Goal: Information Seeking & Learning: Learn about a topic

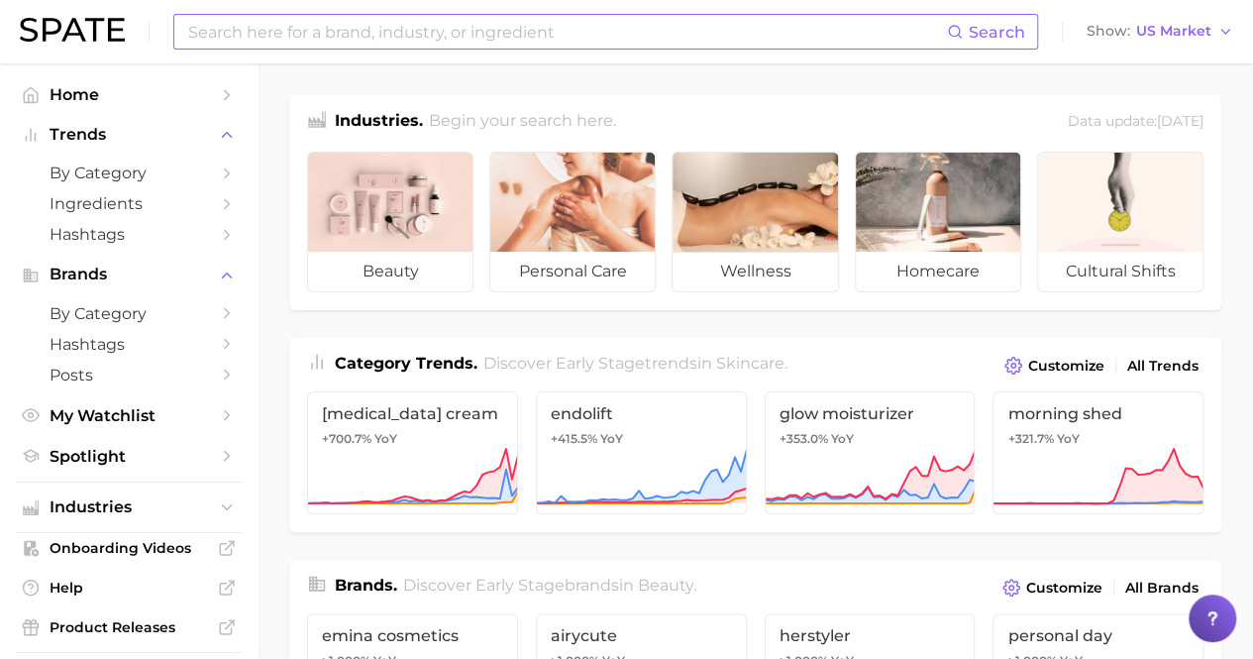
click at [453, 27] on input at bounding box center [566, 32] width 761 height 34
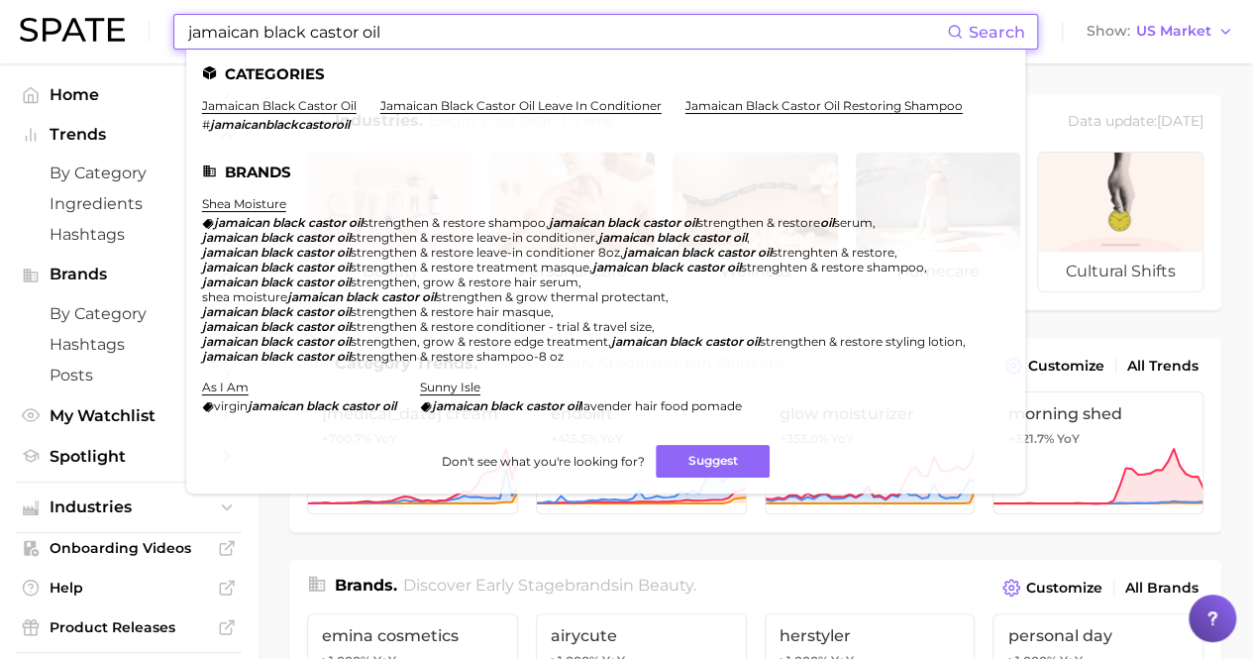
type input "jamaican black castor oil"
click at [248, 92] on ul "Categories jamaican black castor oil # jamaicanblackcastoroil jamaican black ca…" at bounding box center [605, 272] width 839 height 444
click at [248, 109] on link "jamaican black castor oil" at bounding box center [279, 105] width 155 height 15
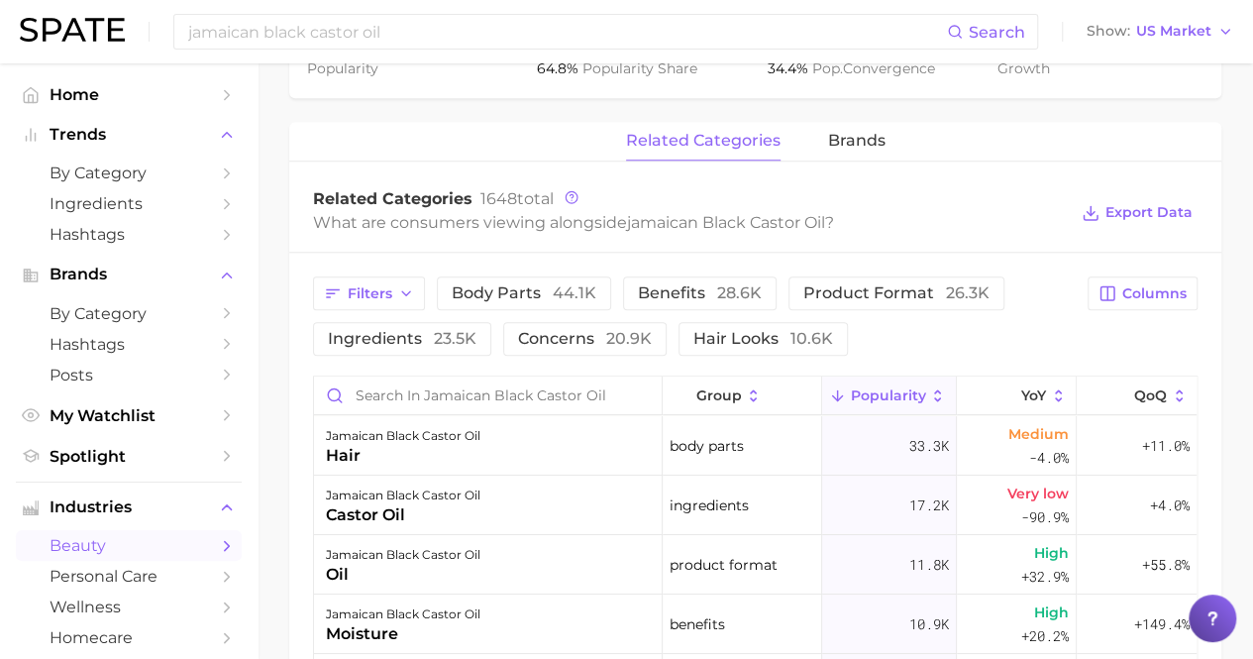
scroll to position [991, 0]
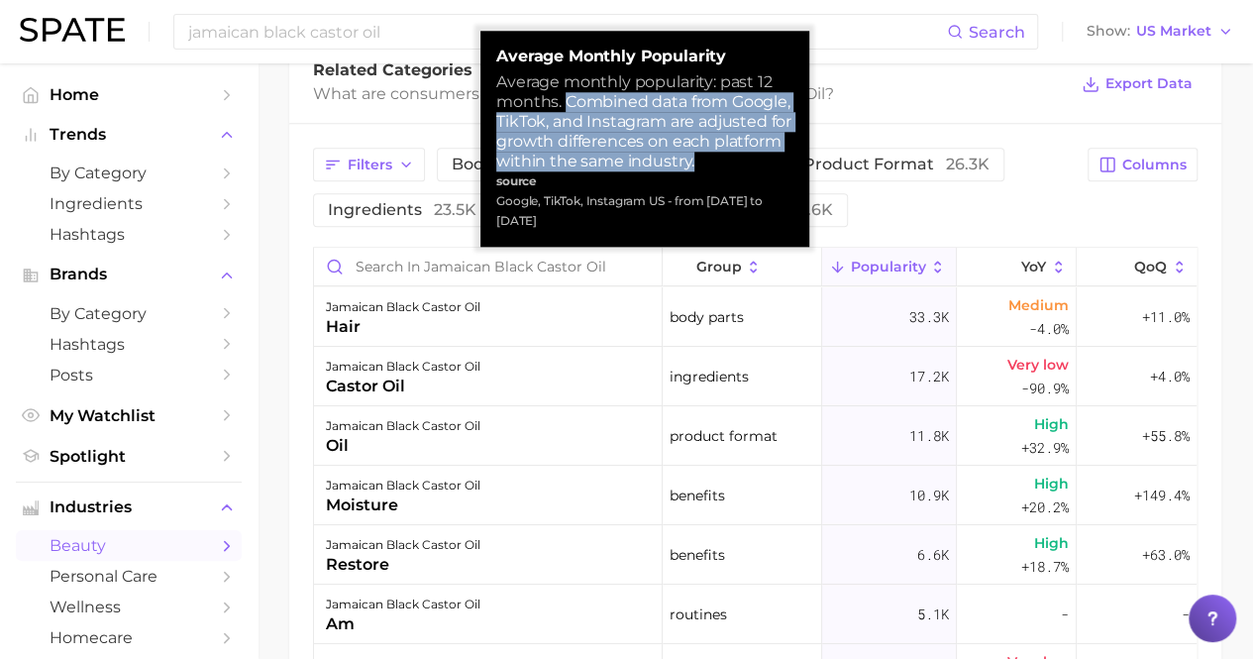
drag, startPoint x: 729, startPoint y: 161, endPoint x: 569, endPoint y: 111, distance: 168.2
click at [569, 111] on div "Average monthly popularity: past 12 months. Combined data from Google, TikTok, …" at bounding box center [644, 121] width 297 height 99
copy div "Combined data from Google, TikTok, and Instagram are adjusted for growth differ…"
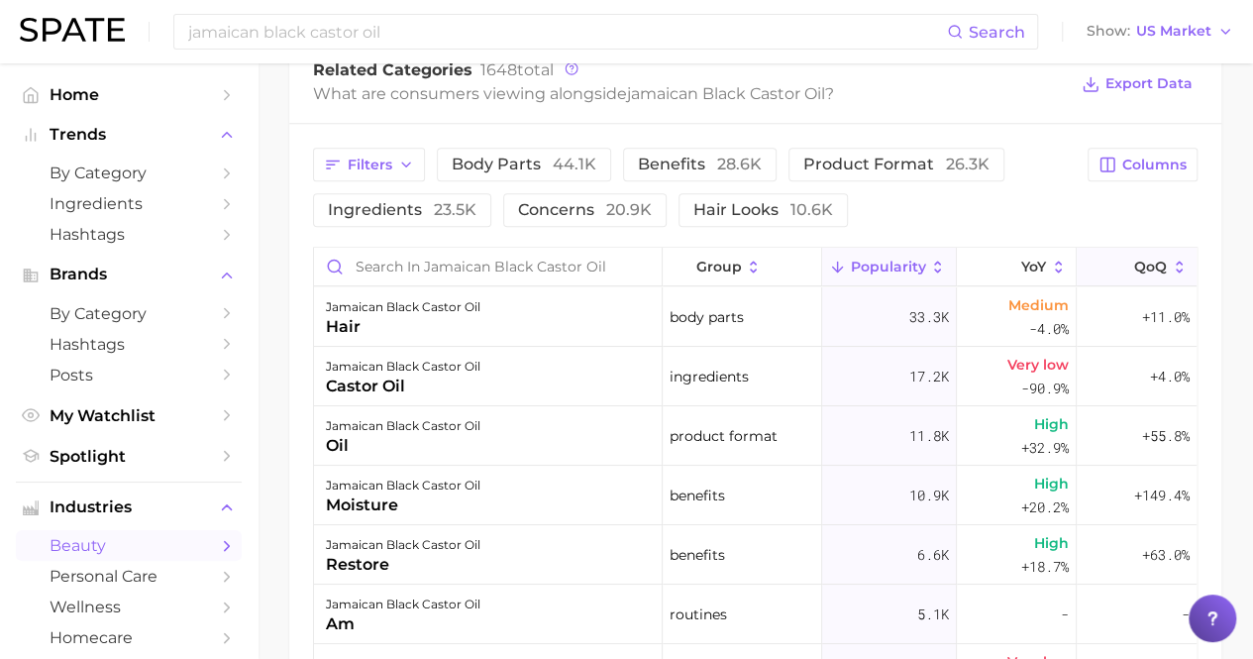
click at [1171, 262] on icon at bounding box center [1180, 268] width 18 height 18
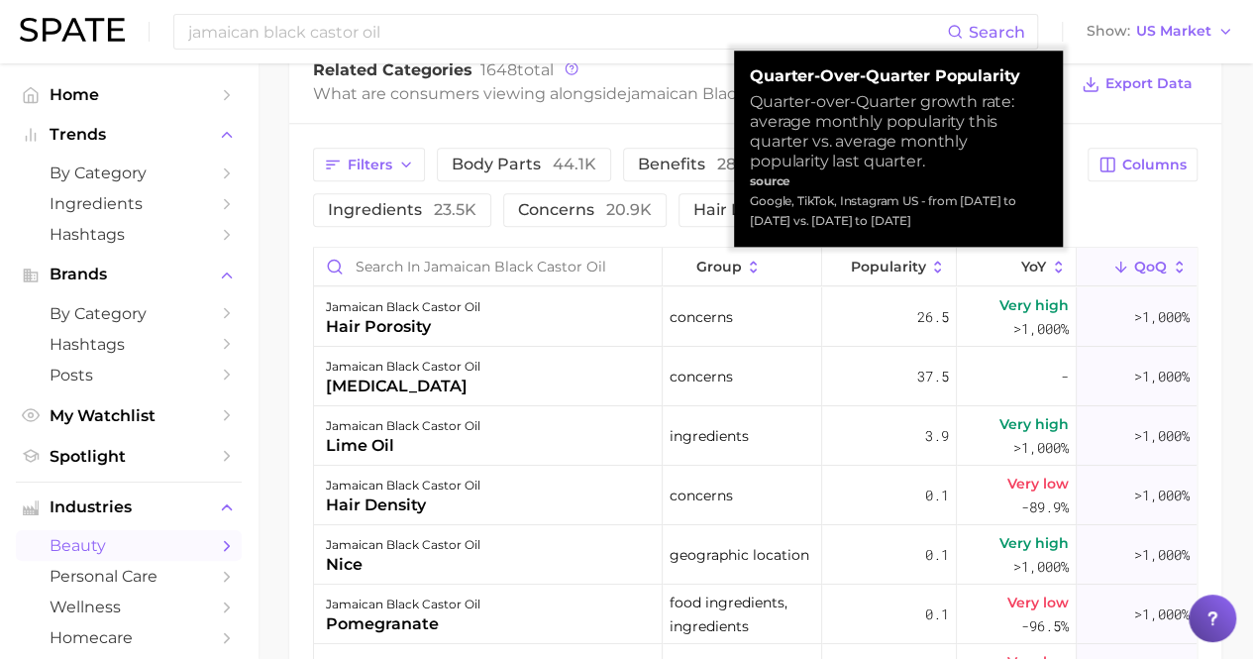
click at [1176, 261] on icon at bounding box center [1179, 267] width 7 height 12
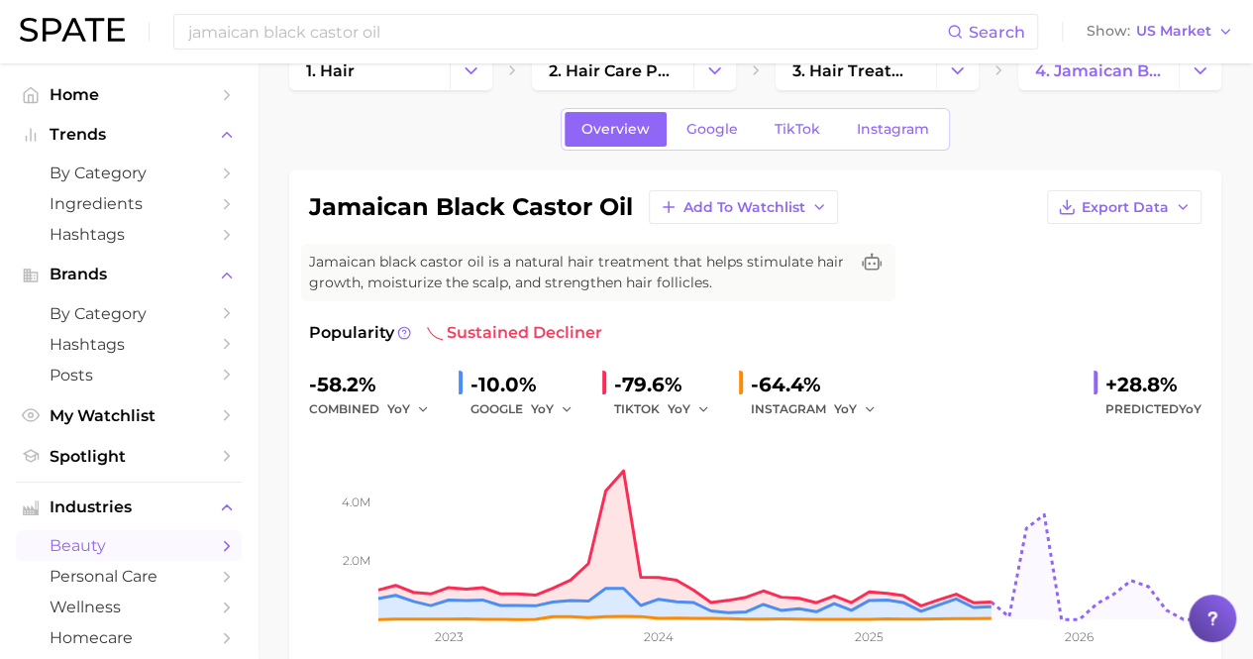
scroll to position [0, 0]
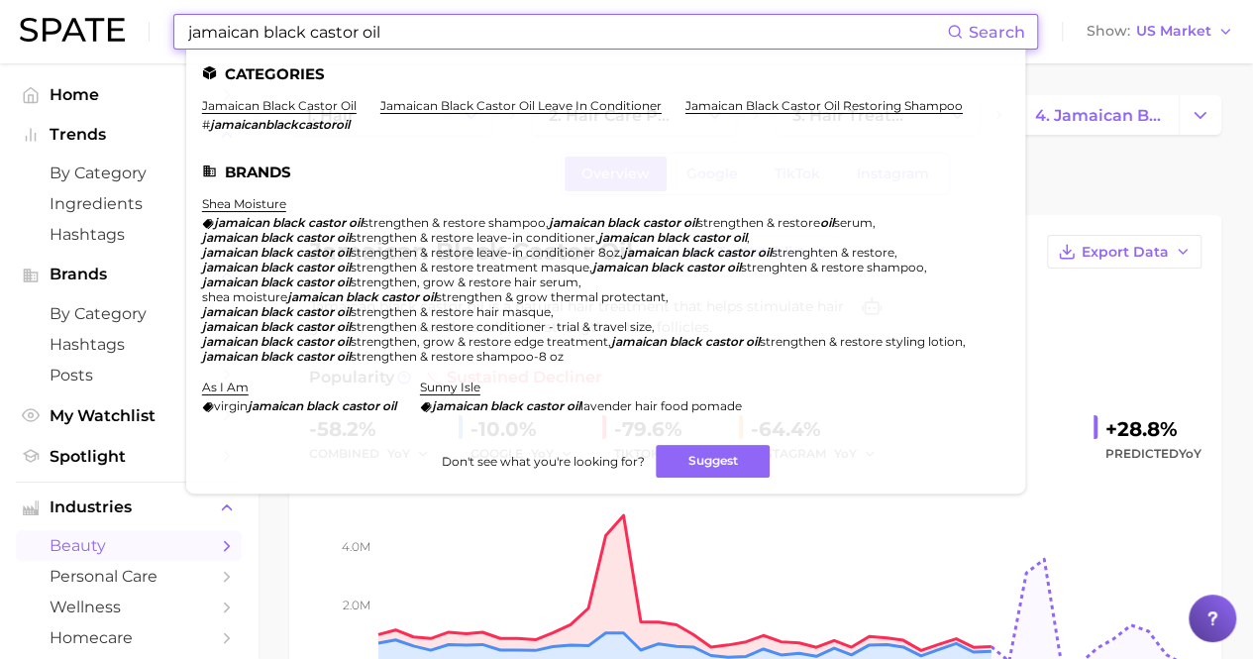
click at [354, 37] on input "jamaican black castor oil" at bounding box center [566, 32] width 761 height 34
click at [307, 108] on link "jamaican black castor oil" at bounding box center [279, 105] width 155 height 15
drag, startPoint x: 362, startPoint y: 36, endPoint x: 207, endPoint y: 34, distance: 154.5
click at [207, 34] on input "jamaican black castor oil" at bounding box center [566, 32] width 761 height 34
click at [373, 44] on input "jamaican black castor oil" at bounding box center [566, 32] width 761 height 34
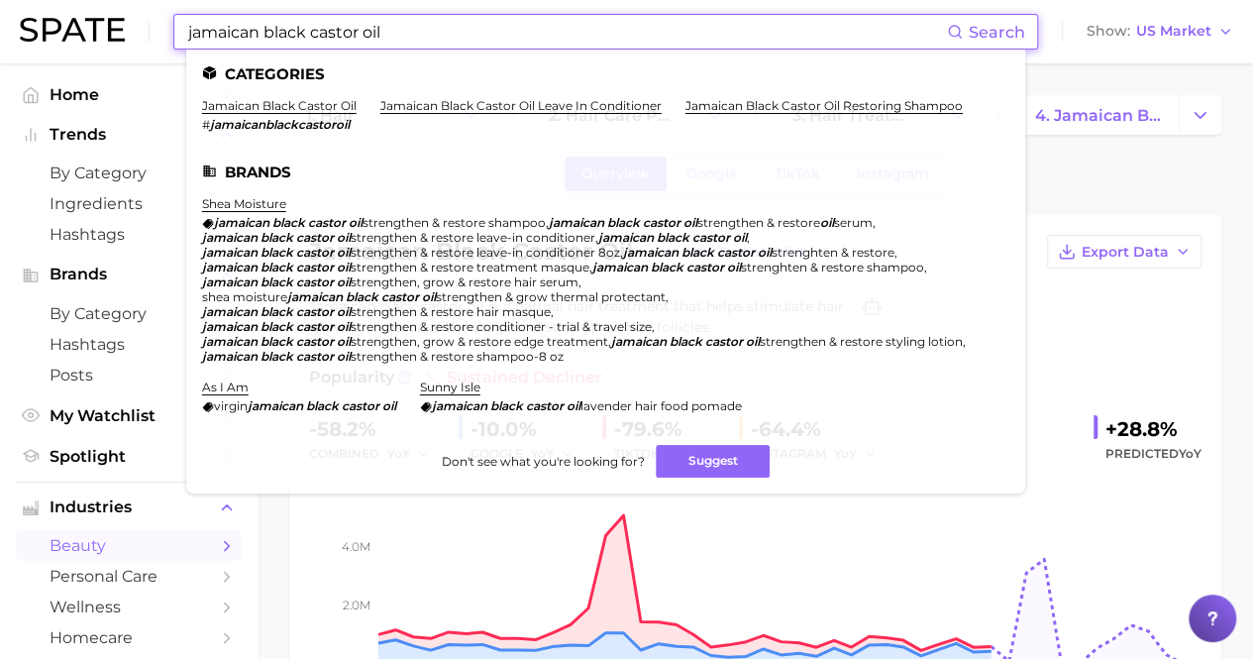
drag, startPoint x: 390, startPoint y: 34, endPoint x: 61, endPoint y: 33, distance: 328.8
click at [61, 33] on div "jamaican black castor oil Search Categories jamaican black castor oil # jamaica…" at bounding box center [626, 31] width 1213 height 63
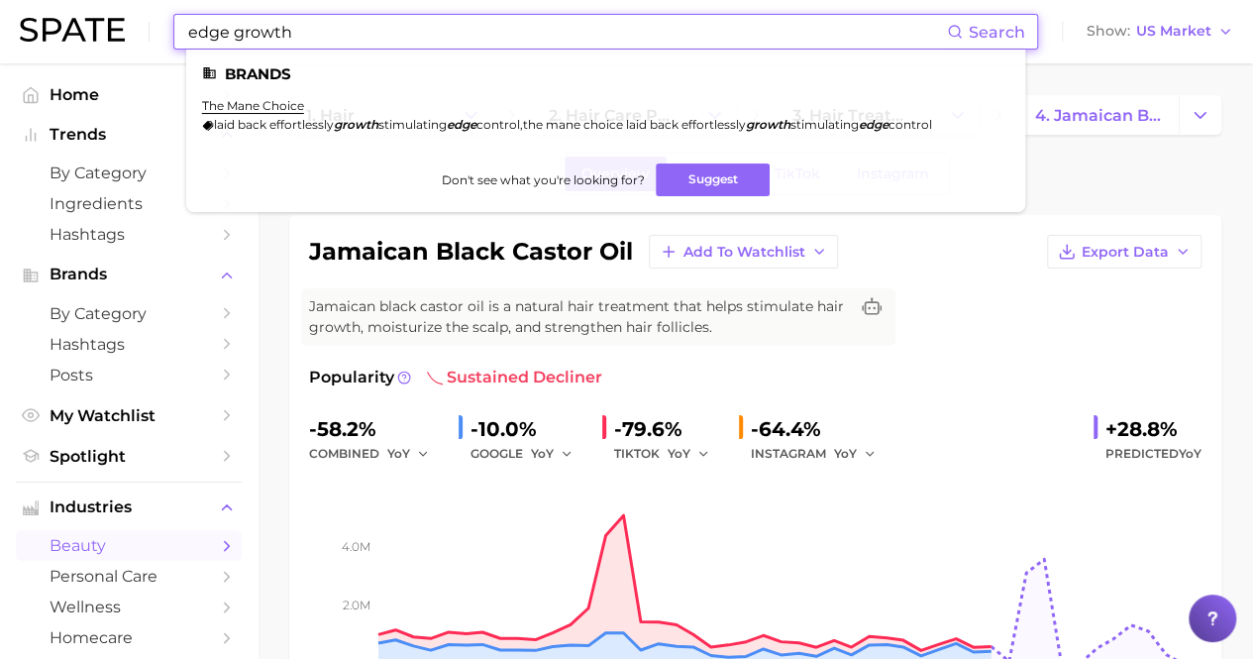
click at [279, 29] on input "edge growth" at bounding box center [566, 32] width 761 height 34
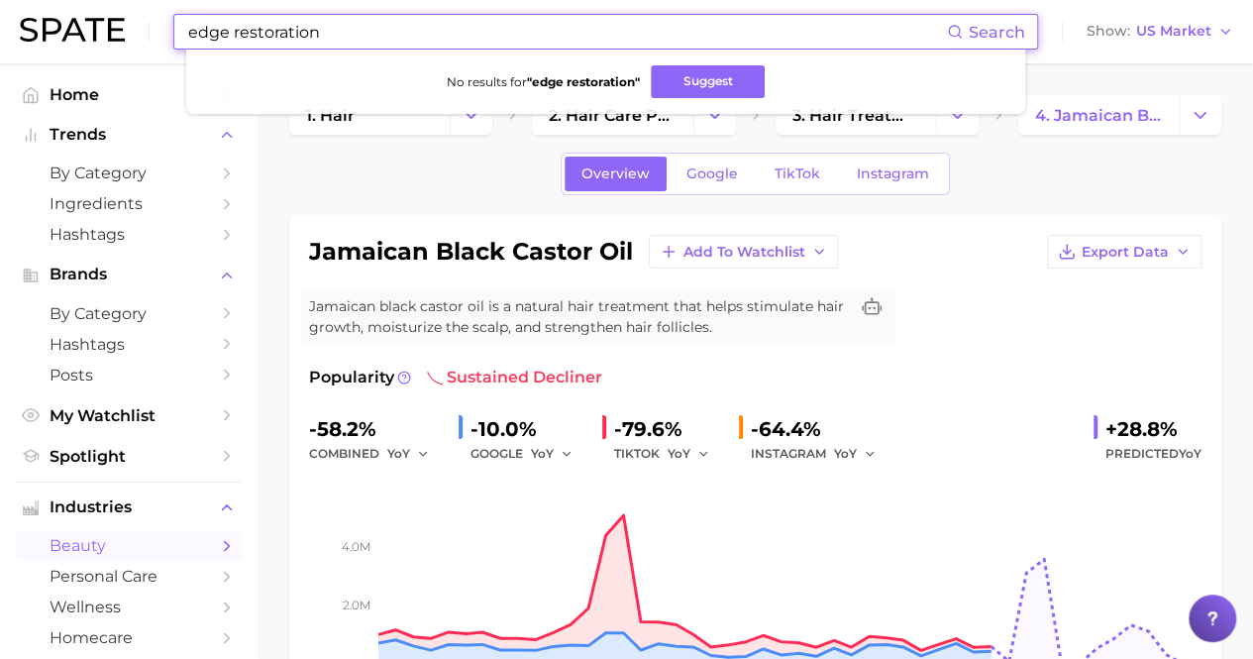
type input "edge restoration"
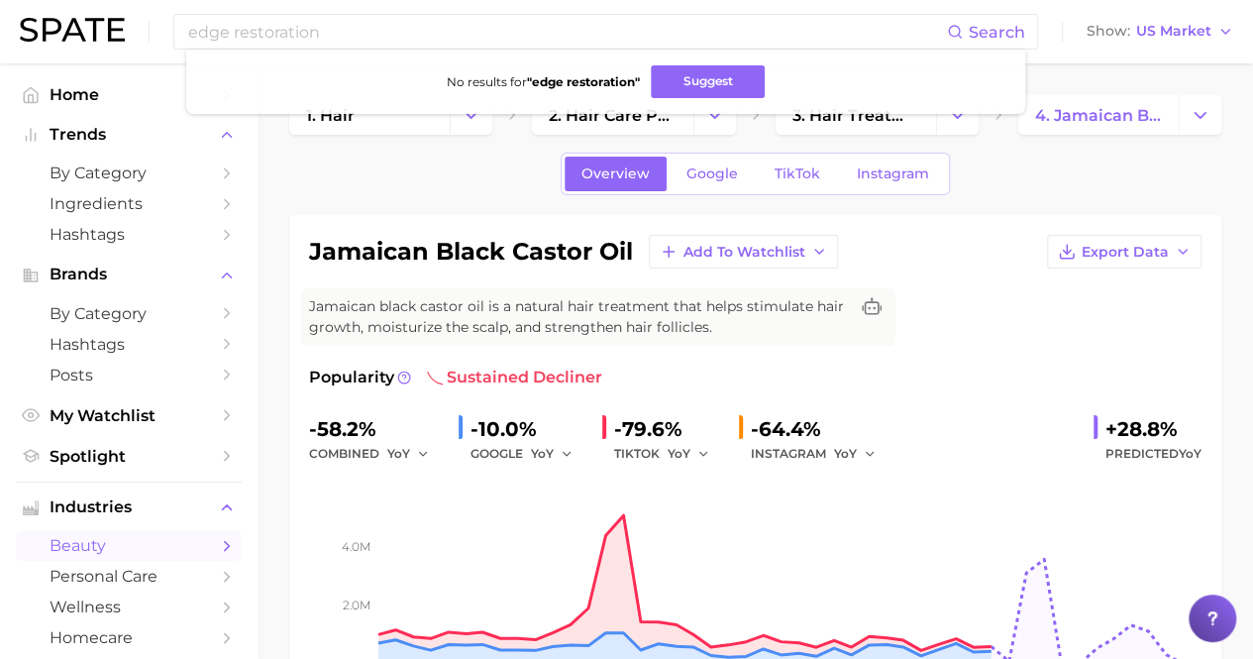
click at [996, 162] on div "Overview Google TikTok Instagram" at bounding box center [755, 174] width 932 height 43
